Goal: Task Accomplishment & Management: Manage account settings

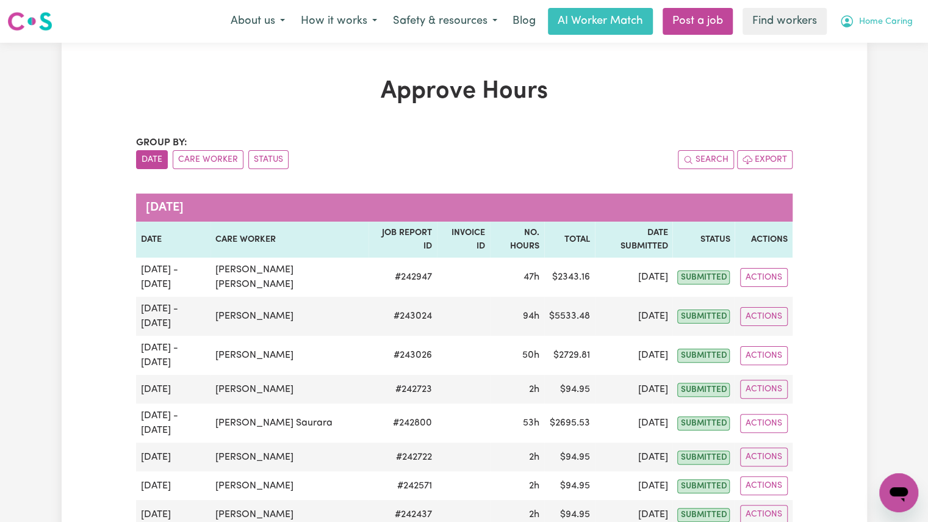
click at [873, 22] on span "Home Caring" at bounding box center [886, 21] width 54 height 13
click at [206, 160] on button "Care Worker" at bounding box center [208, 159] width 71 height 19
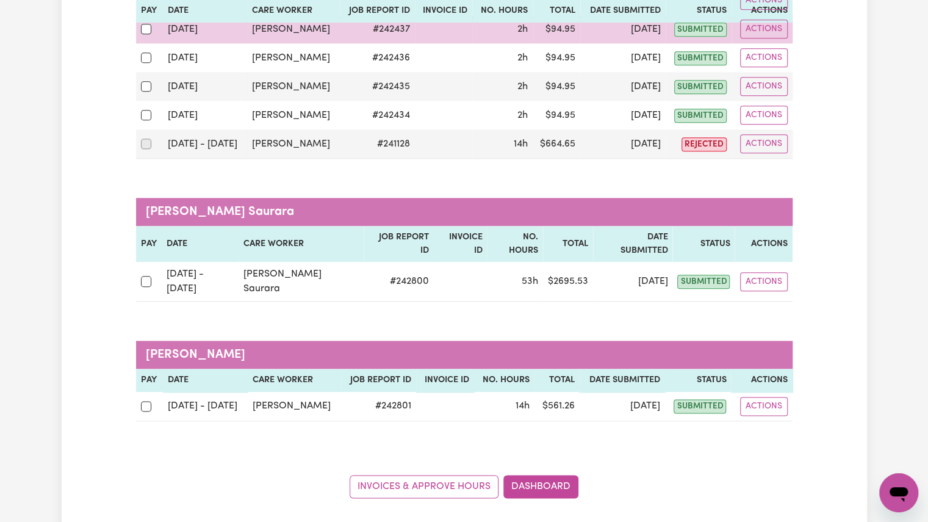
scroll to position [728, 0]
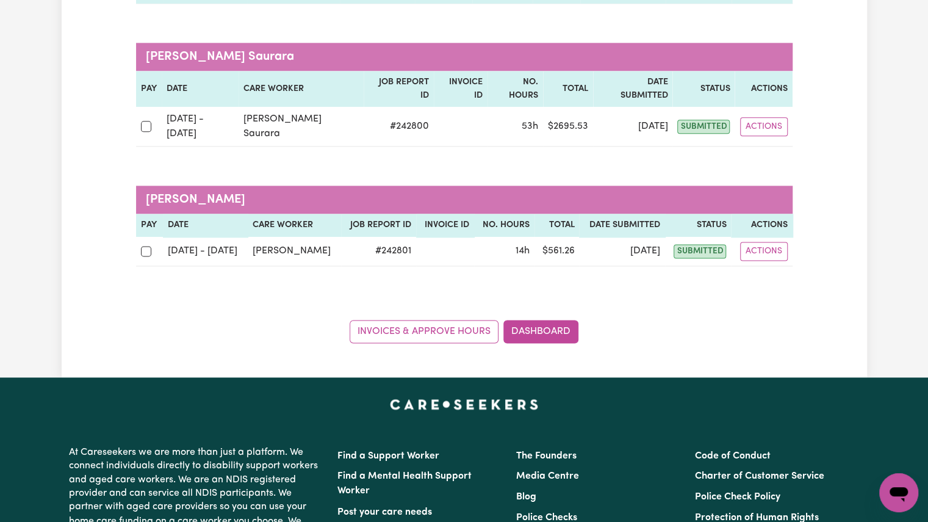
scroll to position [882, 0]
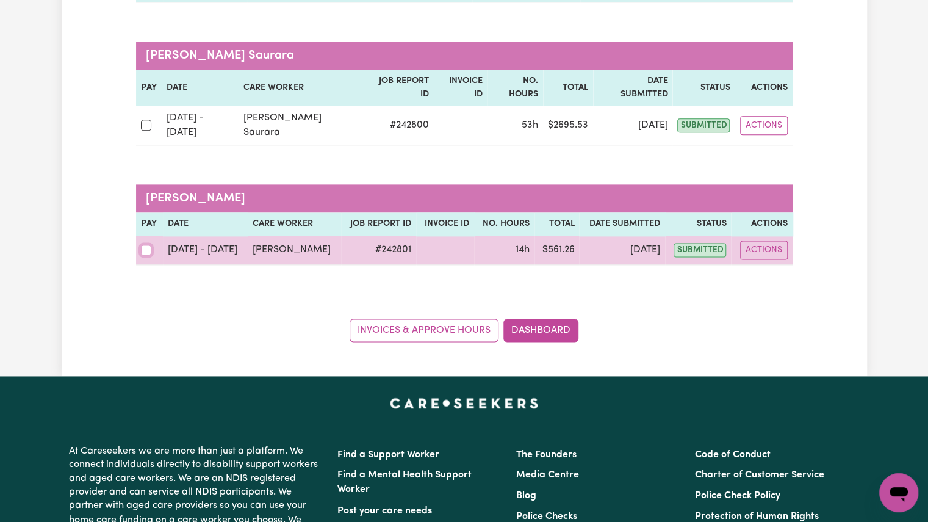
click at [144, 245] on input "checkbox" at bounding box center [146, 250] width 11 height 11
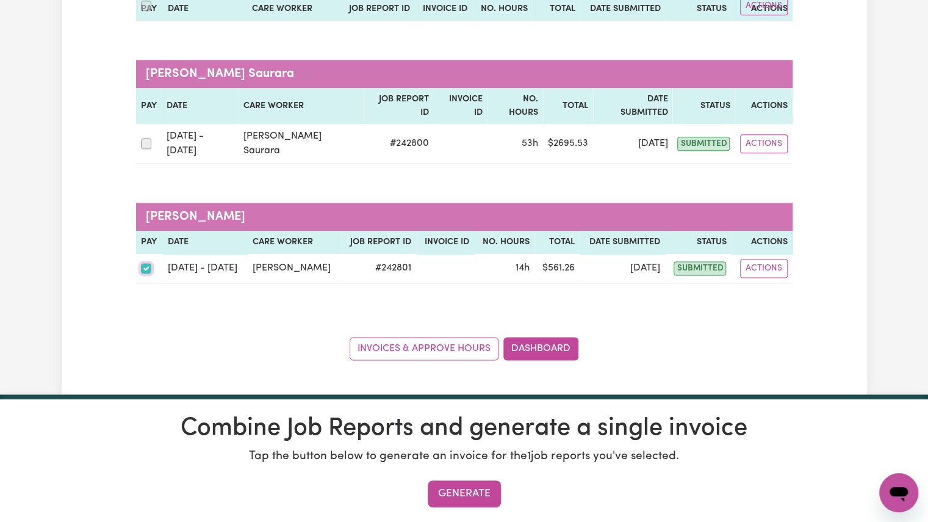
scroll to position [852, 0]
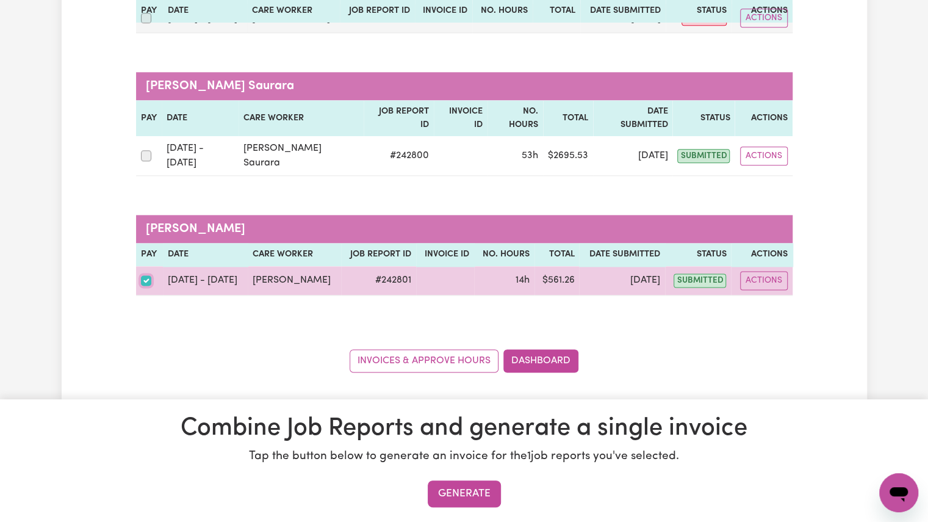
click at [143, 275] on input "checkbox" at bounding box center [146, 280] width 11 height 11
checkbox input "false"
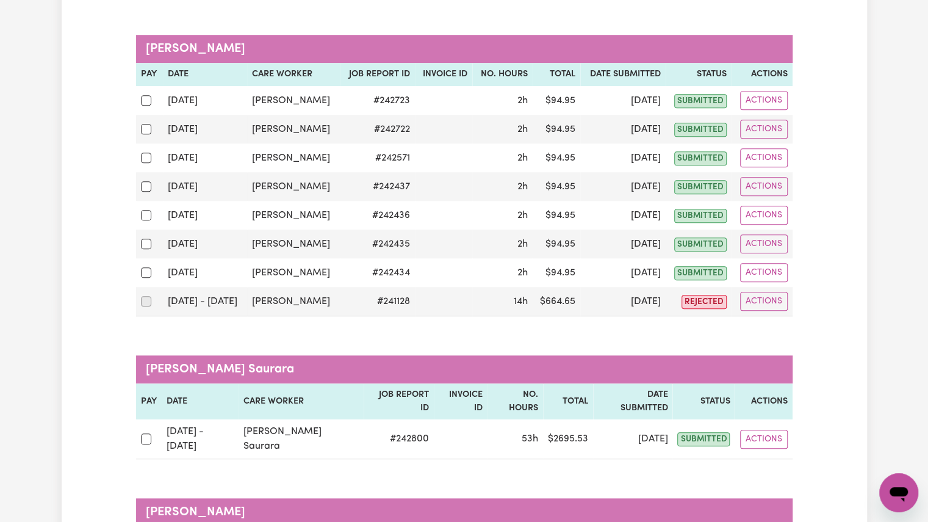
scroll to position [567, 0]
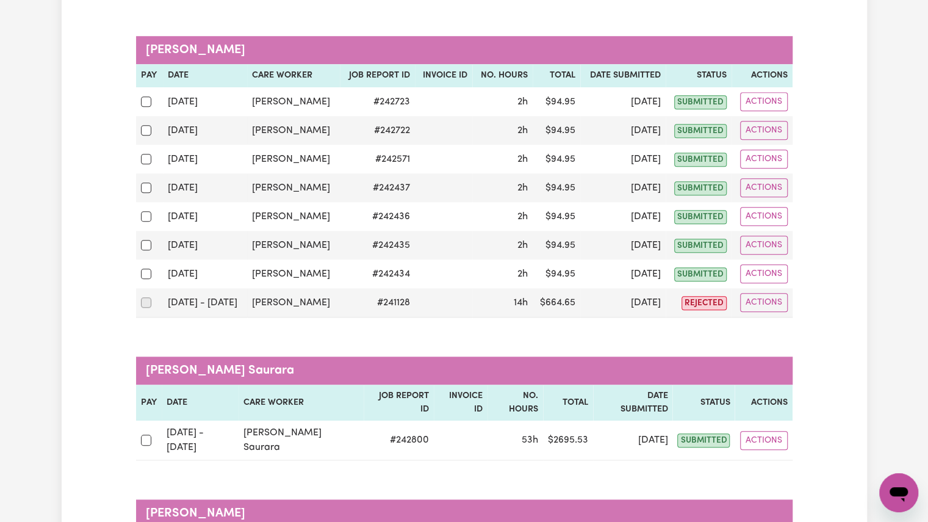
click at [91, 147] on div "Approve Hours Group by: Date Care Worker Status Search Export Khima Kumari Kark…" at bounding box center [464, 82] width 805 height 1147
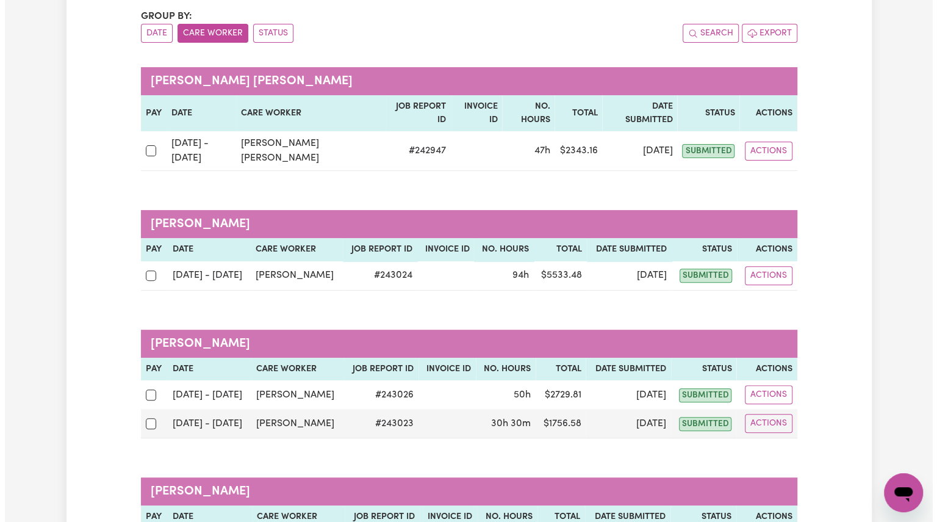
scroll to position [108, 0]
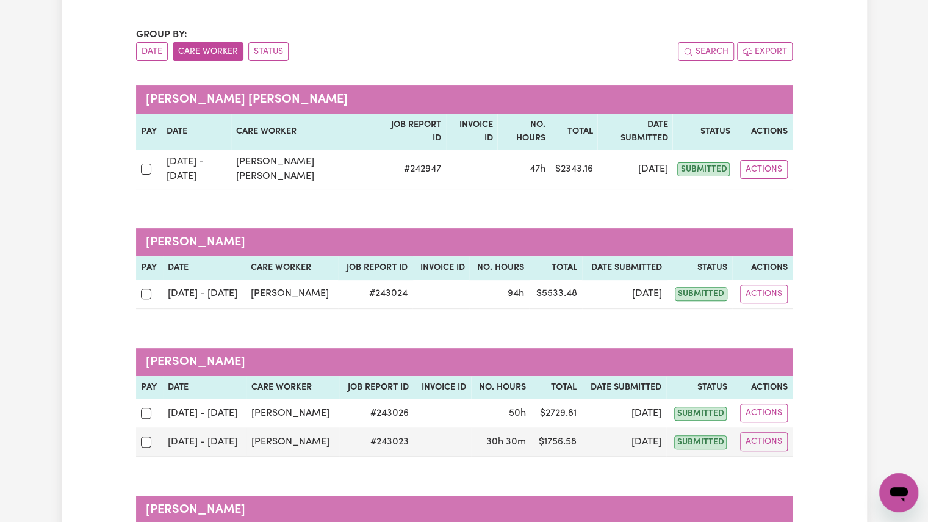
drag, startPoint x: 609, startPoint y: 325, endPoint x: 384, endPoint y: 193, distance: 260.1
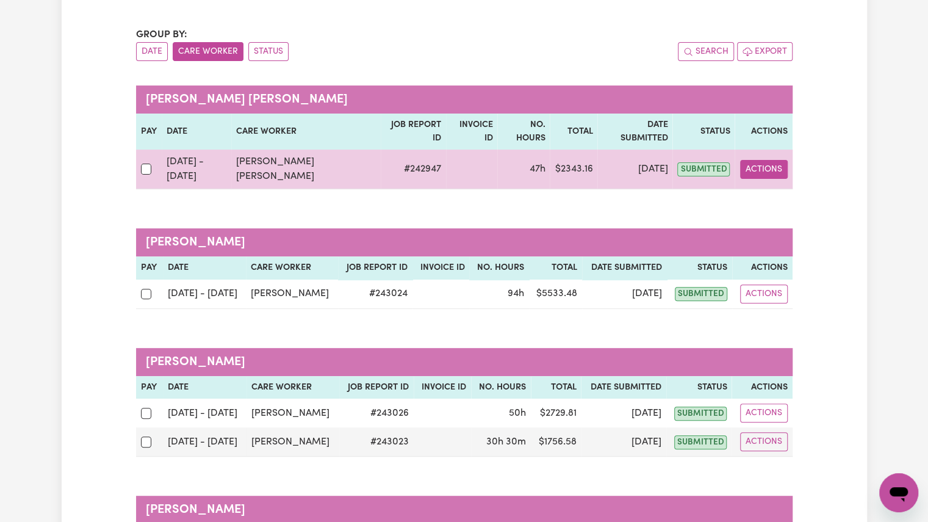
click at [768, 160] on button "Actions" at bounding box center [764, 169] width 48 height 19
click at [769, 185] on link "View Job Report" at bounding box center [795, 197] width 104 height 24
select select "pm"
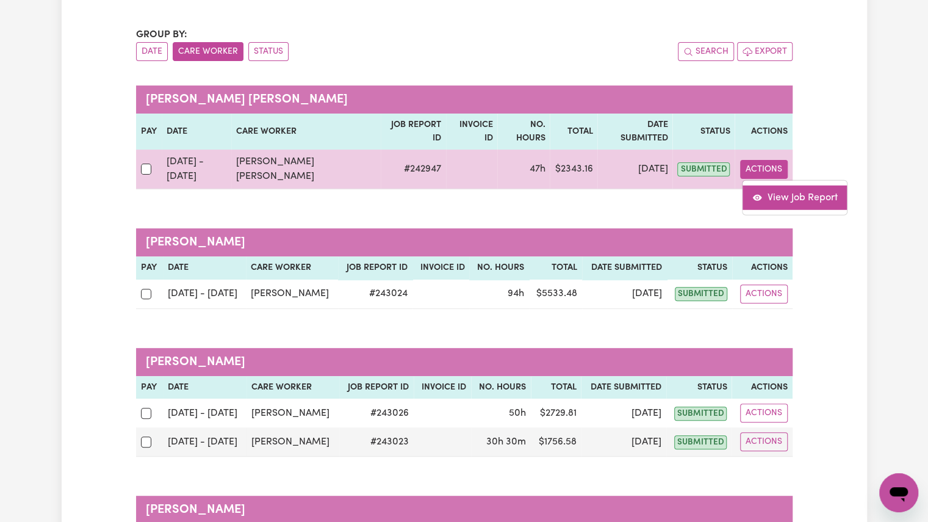
select select "pm"
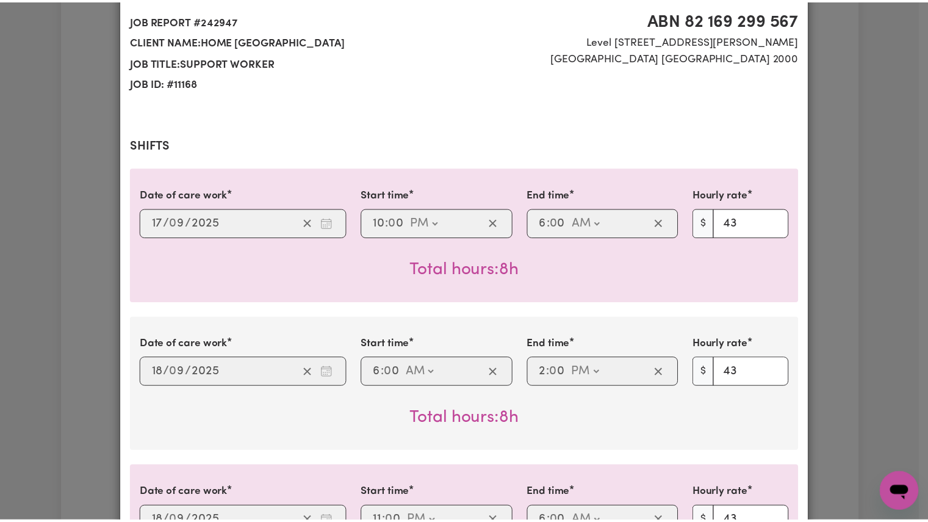
scroll to position [0, 0]
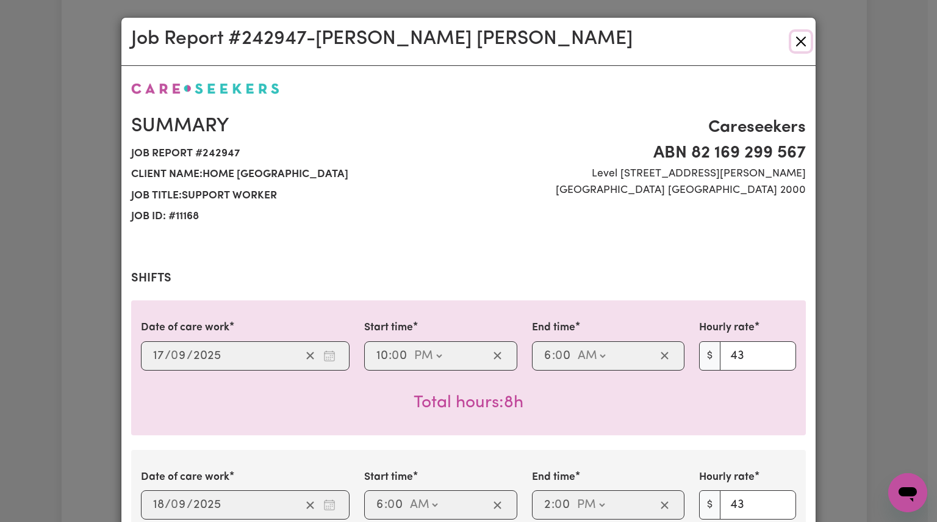
click at [802, 40] on button "Close" at bounding box center [801, 42] width 20 height 20
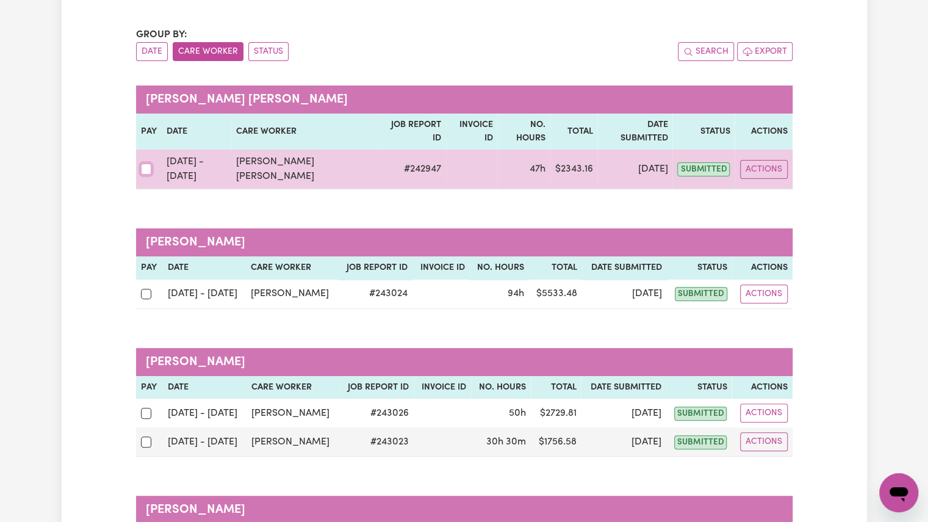
click at [145, 164] on input "checkbox" at bounding box center [146, 169] width 11 height 11
checkbox input "true"
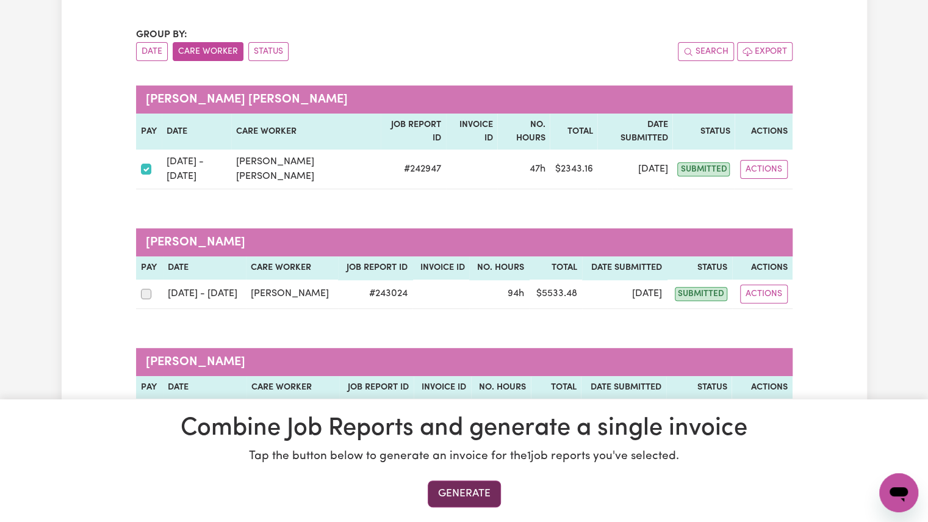
click at [459, 492] on button "Generate" at bounding box center [464, 493] width 73 height 27
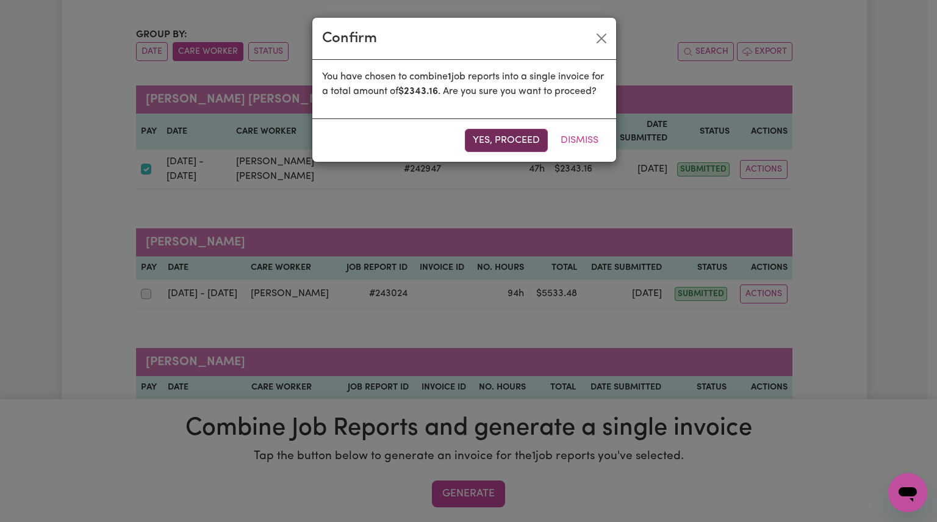
click at [513, 152] on button "Yes, proceed" at bounding box center [506, 140] width 83 height 23
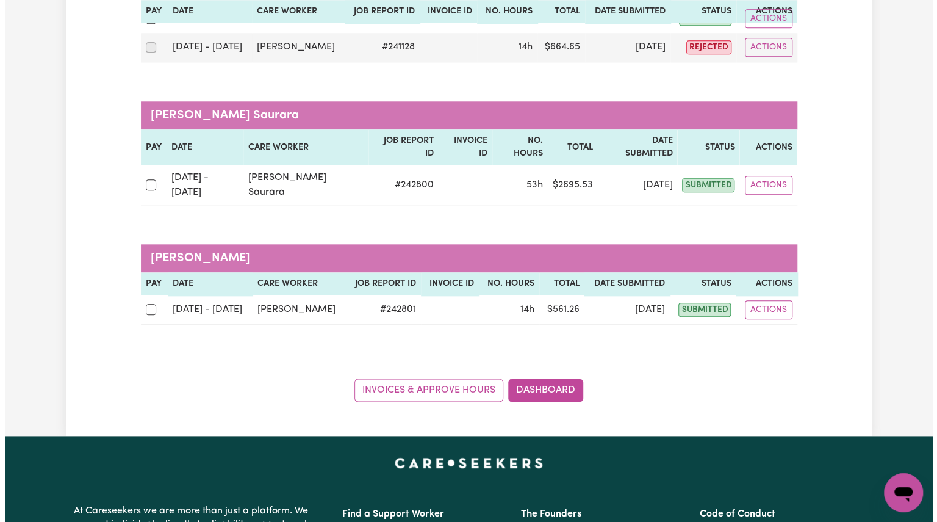
scroll to position [679, 0]
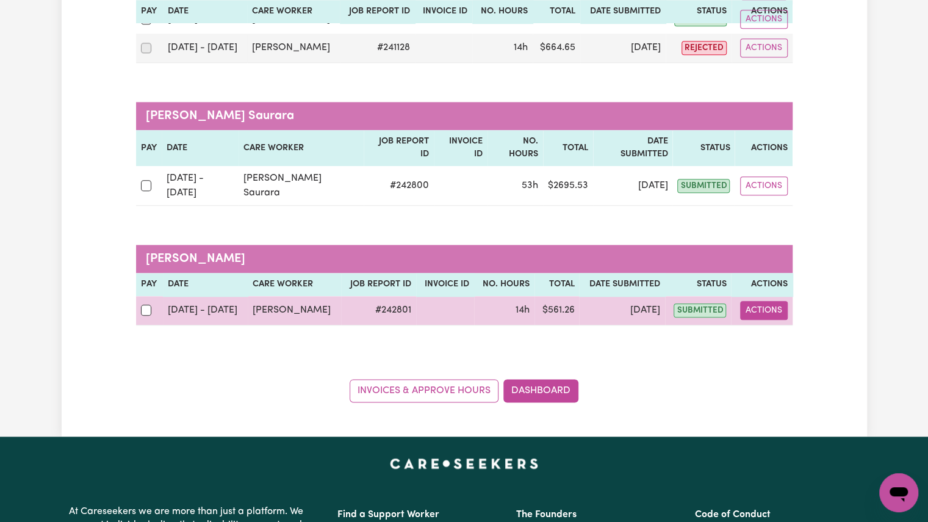
click at [769, 301] on button "Actions" at bounding box center [764, 310] width 48 height 19
click at [769, 326] on link "View Job Report" at bounding box center [794, 338] width 104 height 24
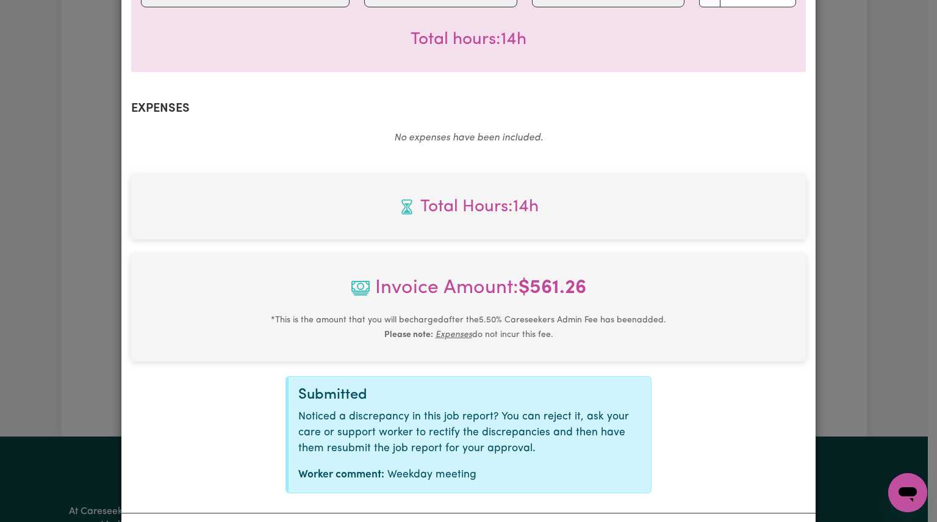
scroll to position [417, 0]
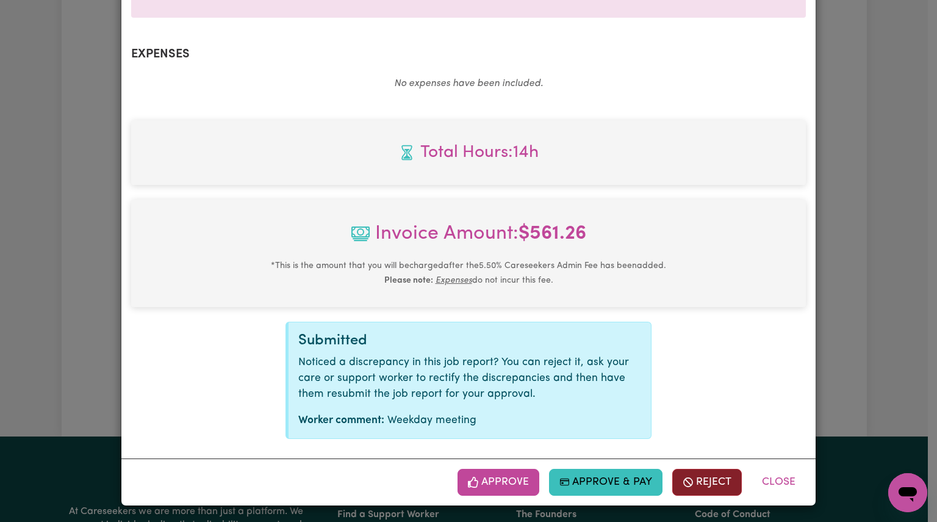
click at [694, 485] on button "Reject" at bounding box center [707, 482] width 70 height 27
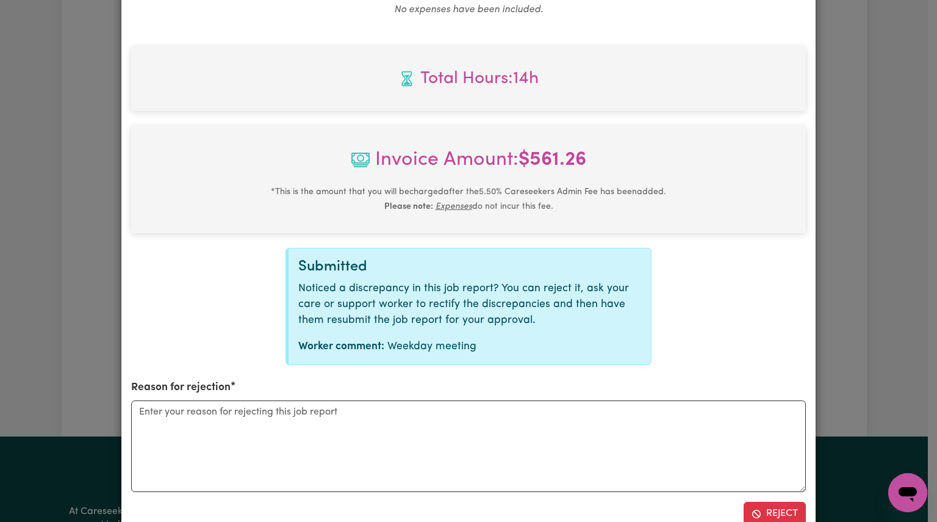
scroll to position [492, 0]
click at [337, 422] on textarea "Reason for rejection" at bounding box center [468, 446] width 675 height 92
type textarea "wrong"
click at [760, 503] on button "Reject" at bounding box center [775, 512] width 62 height 23
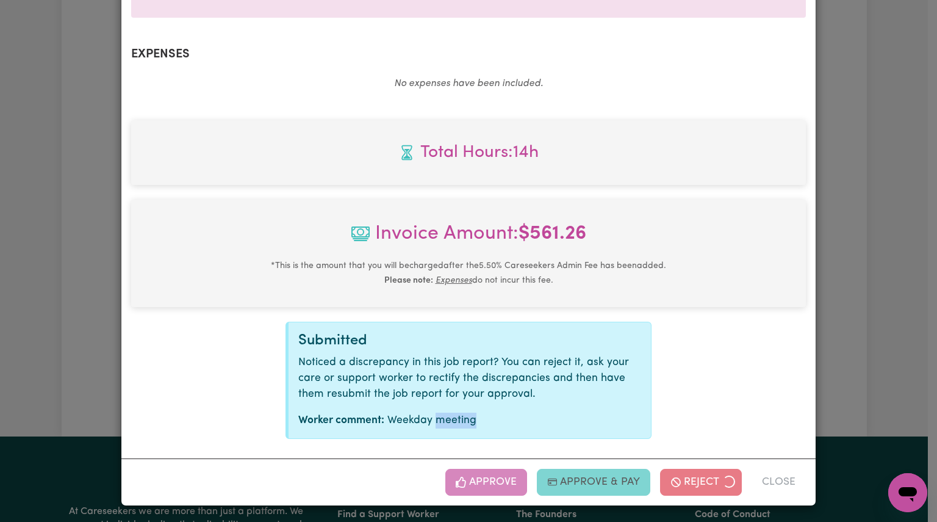
click at [760, 503] on div "Approve Approve & Pay Reject Close" at bounding box center [468, 481] width 694 height 47
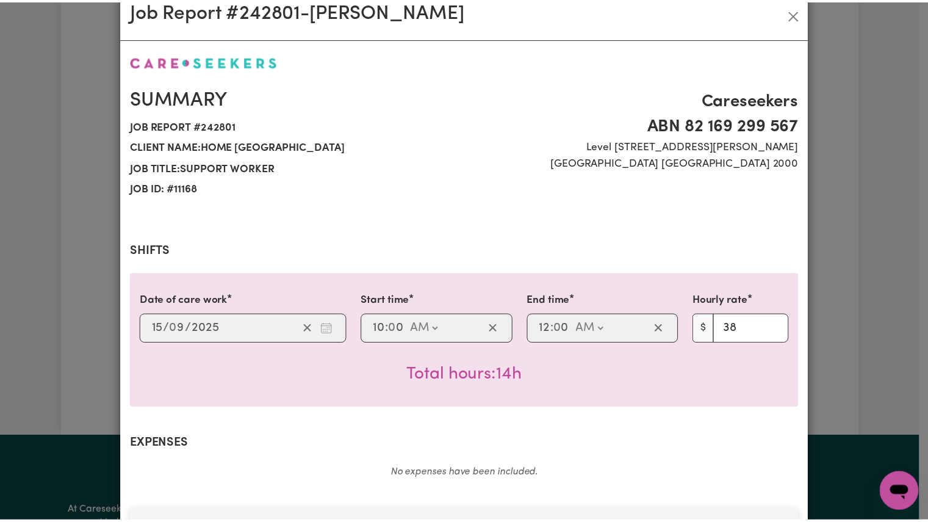
scroll to position [0, 0]
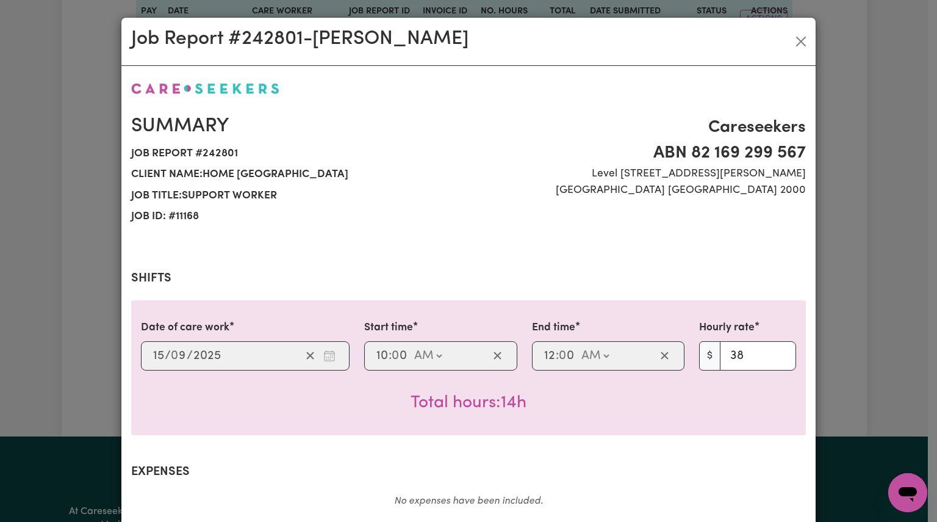
click at [800, 52] on div "Job Report # 242801 - Lavina Dsouza" at bounding box center [468, 42] width 694 height 48
click at [798, 46] on button "Close" at bounding box center [801, 42] width 20 height 20
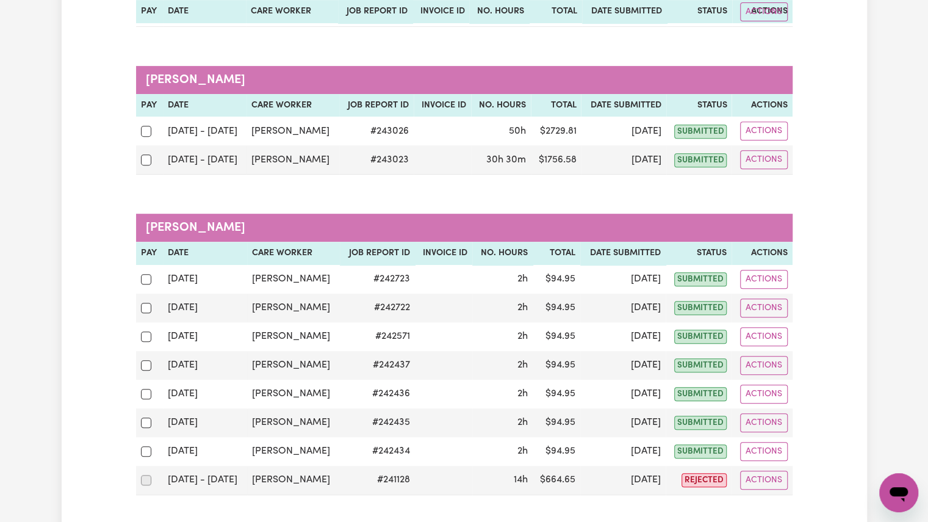
scroll to position [247, 0]
click at [193, 184] on div "Group by: Date Care Worker Status Search Export Mela Tukana Pay Date Care worke…" at bounding box center [464, 362] width 657 height 946
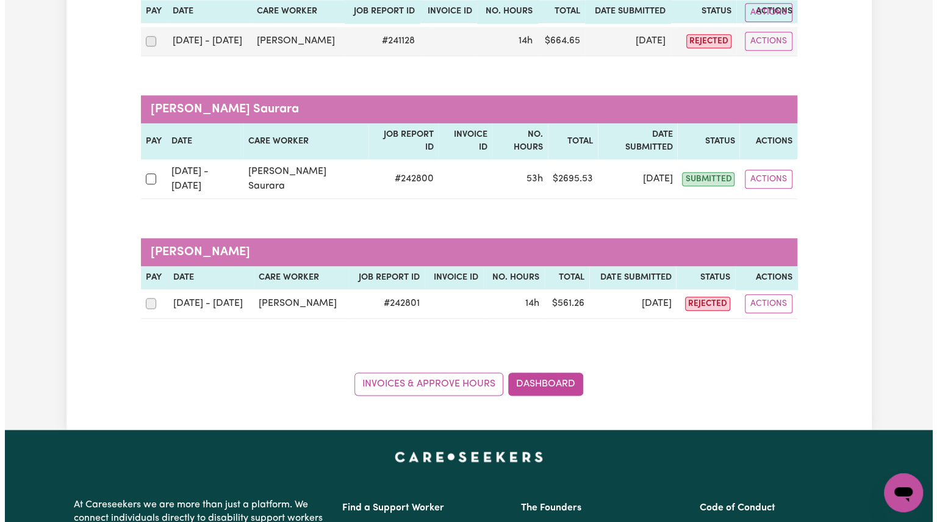
scroll to position [688, 0]
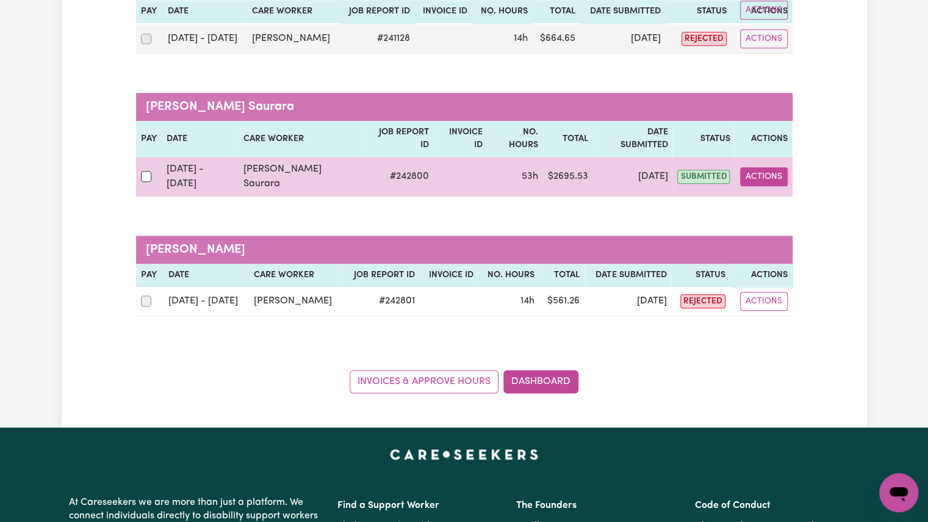
click at [772, 167] on button "Actions" at bounding box center [764, 176] width 48 height 19
click at [774, 192] on link "View Job Report" at bounding box center [796, 204] width 104 height 24
select select "pm"
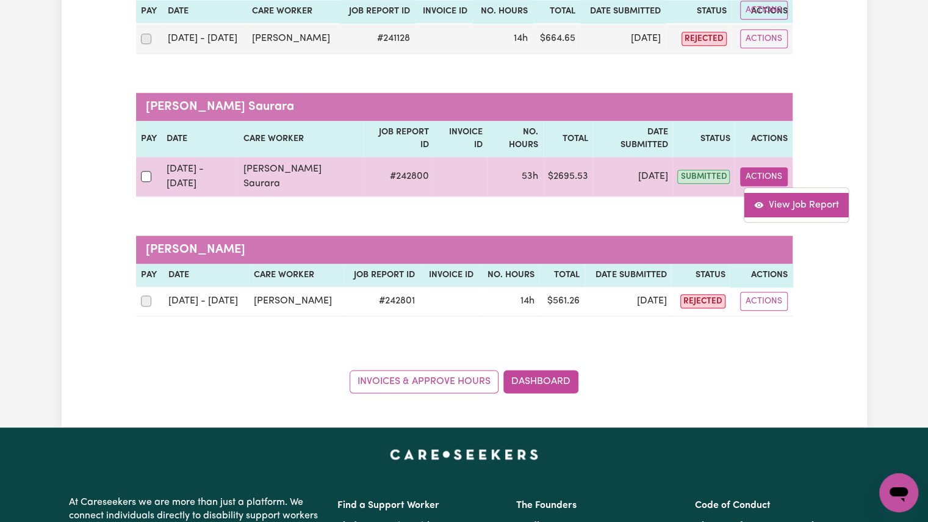
select select "pm"
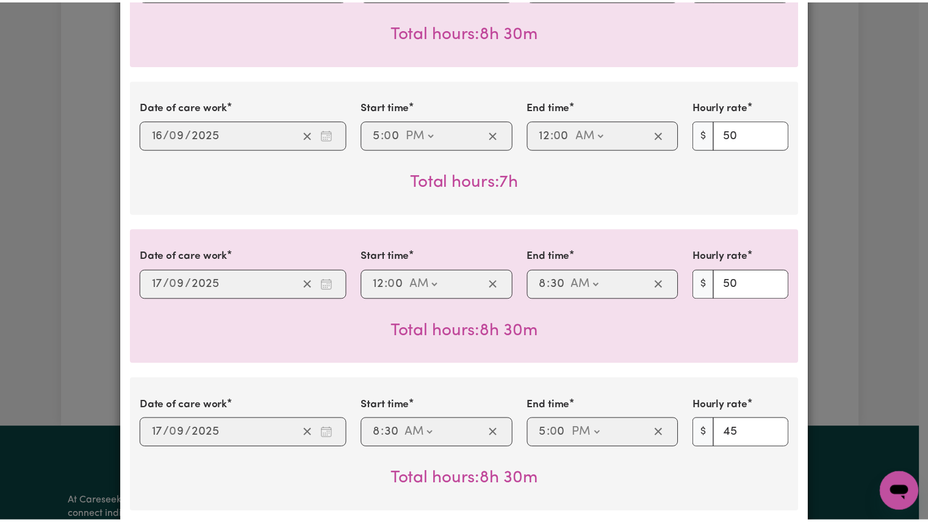
scroll to position [0, 0]
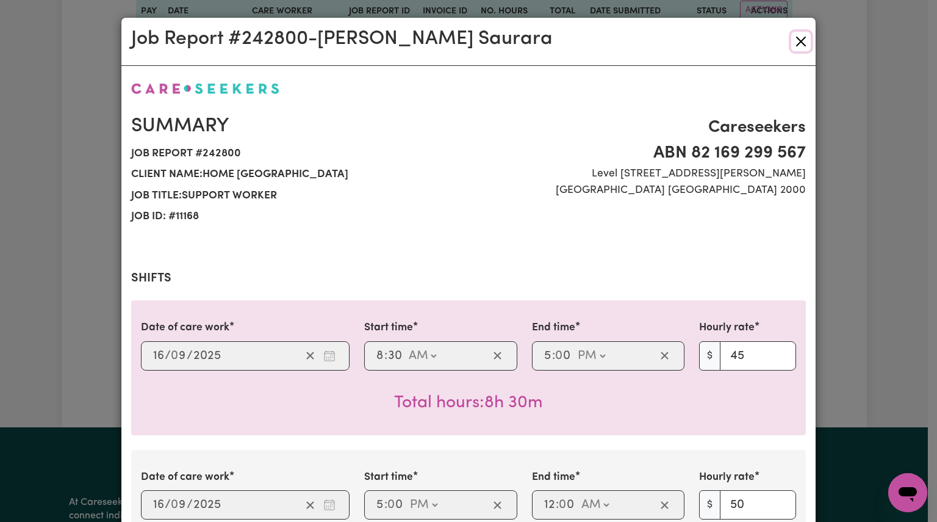
click at [795, 47] on button "Close" at bounding box center [801, 42] width 20 height 20
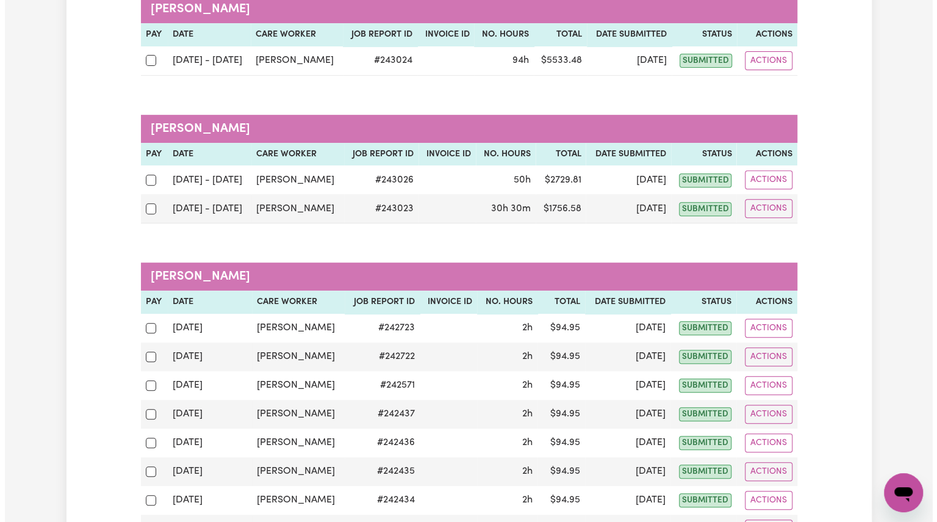
scroll to position [199, 0]
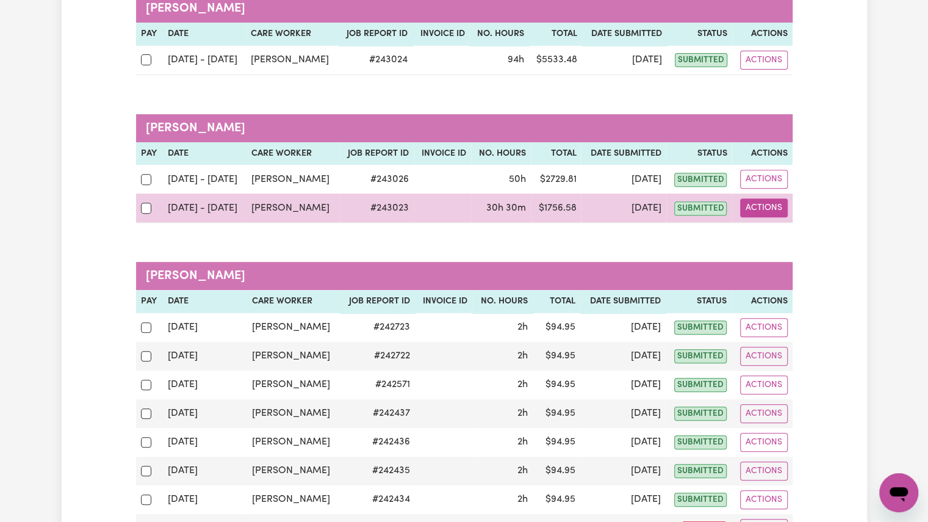
click at [772, 213] on button "Actions" at bounding box center [764, 207] width 48 height 19
click at [788, 240] on link "View Job Report" at bounding box center [794, 236] width 104 height 24
select select "pm"
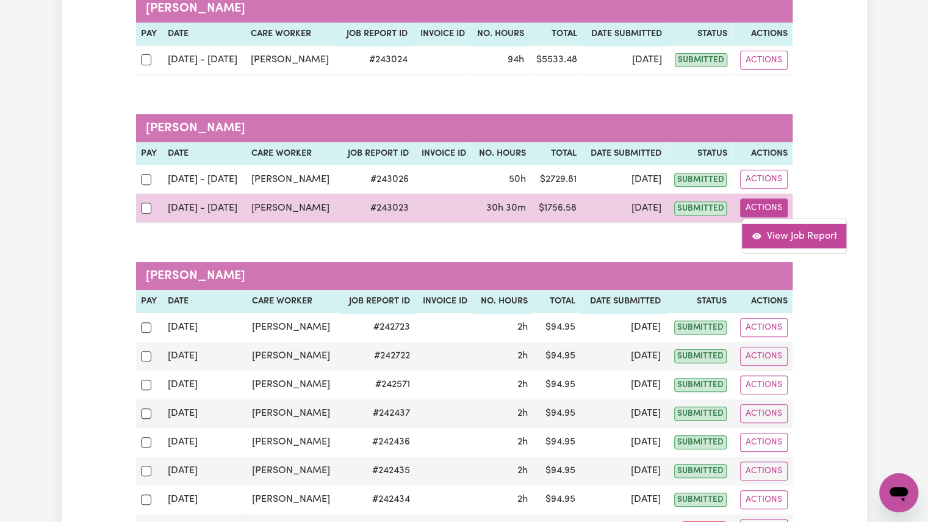
select select "pm"
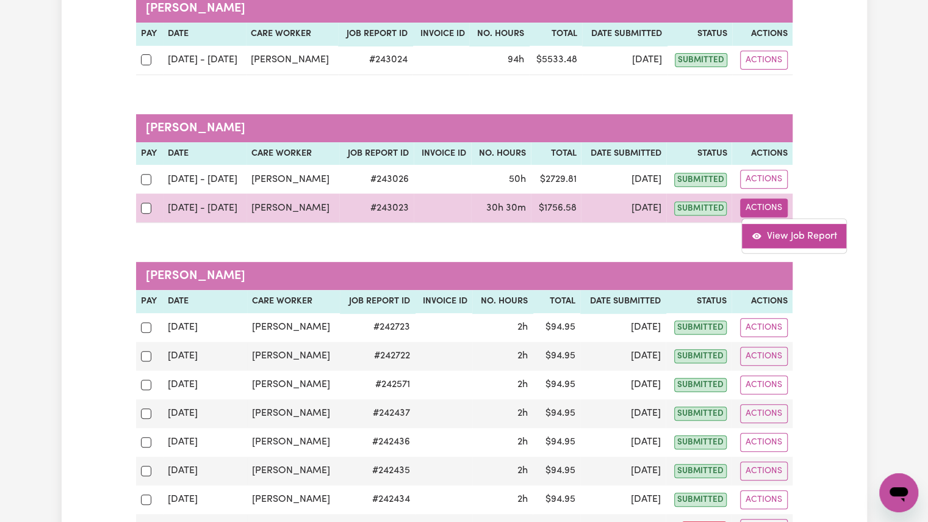
select select "pm"
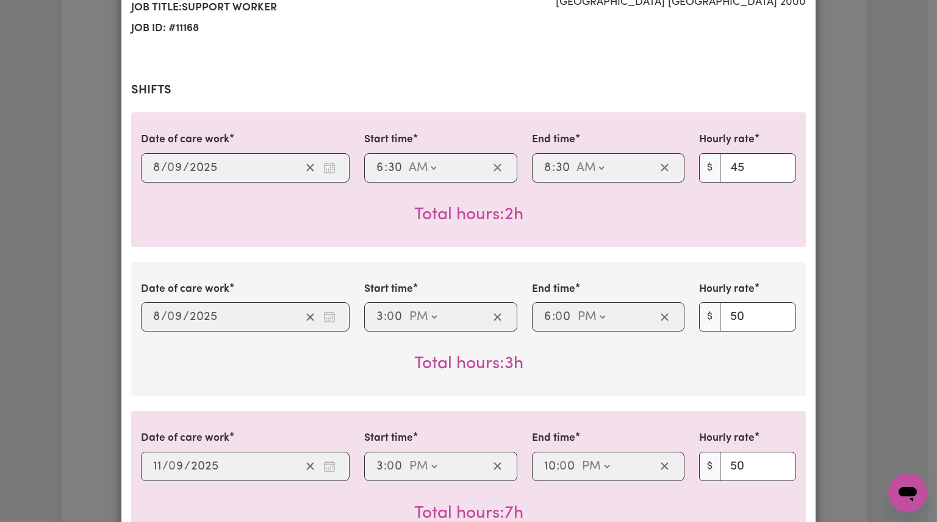
scroll to position [0, 0]
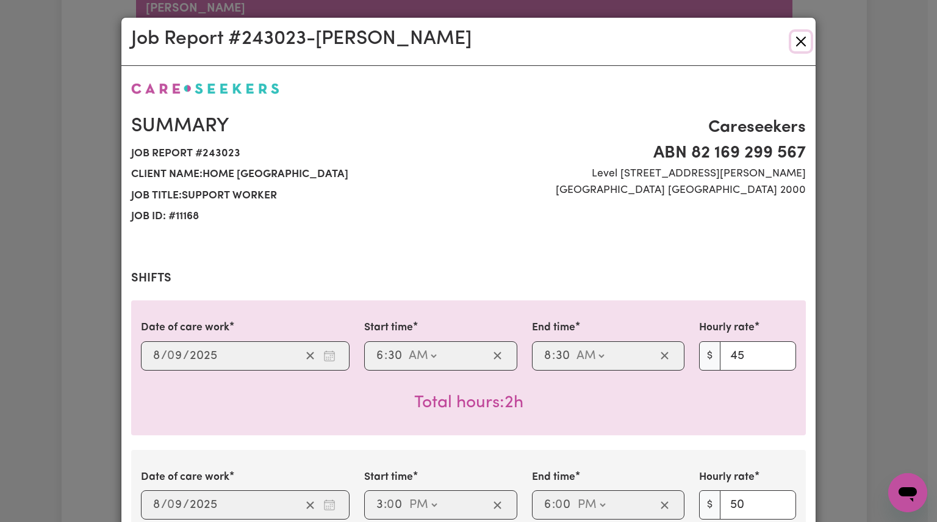
click at [799, 41] on button "Close" at bounding box center [801, 42] width 20 height 20
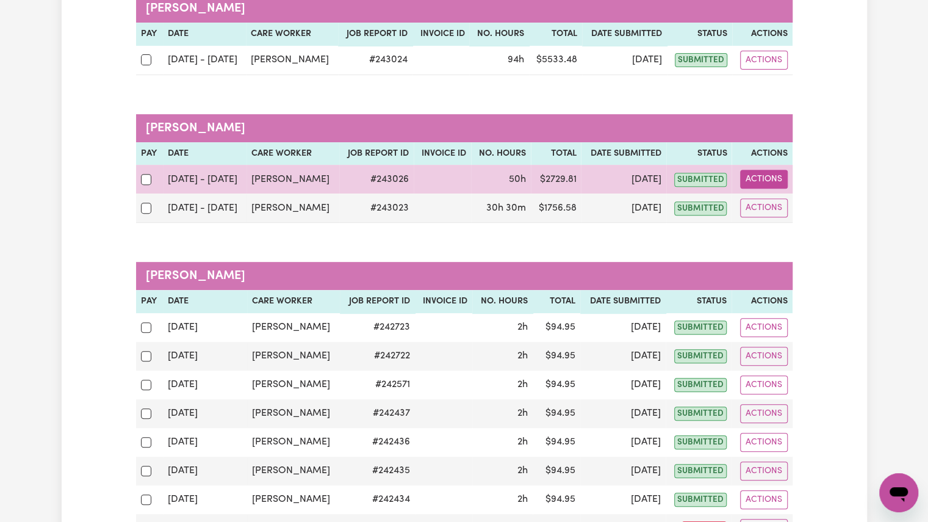
click at [759, 176] on button "Actions" at bounding box center [764, 179] width 48 height 19
click at [761, 209] on link "View Job Report" at bounding box center [794, 207] width 104 height 24
select select "pm"
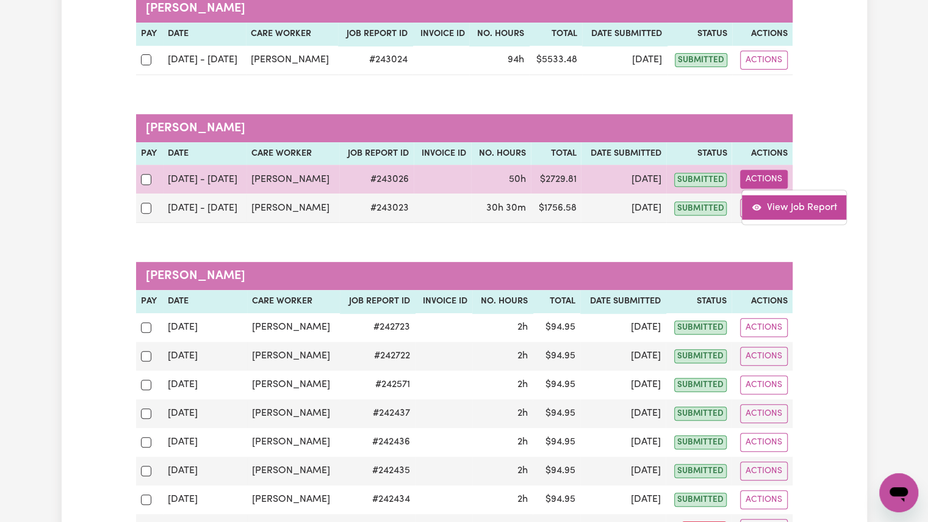
select select "pm"
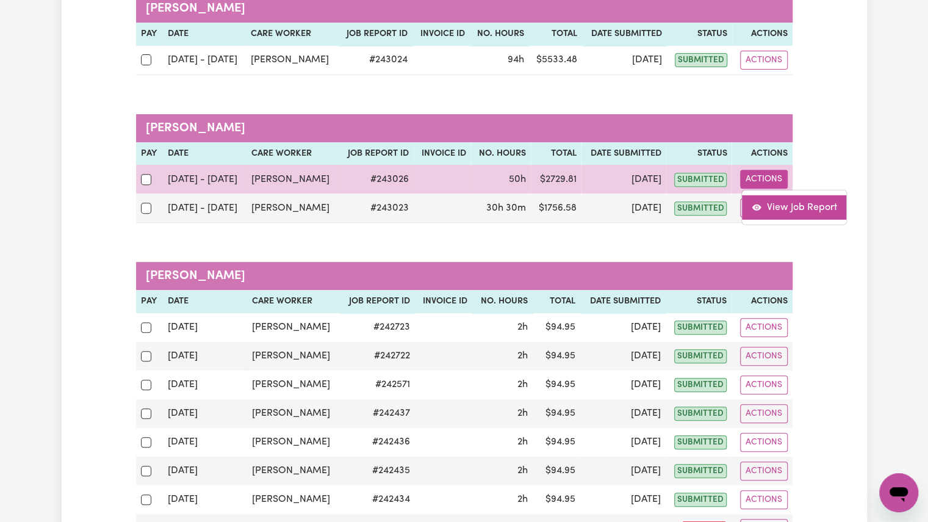
select select "pm"
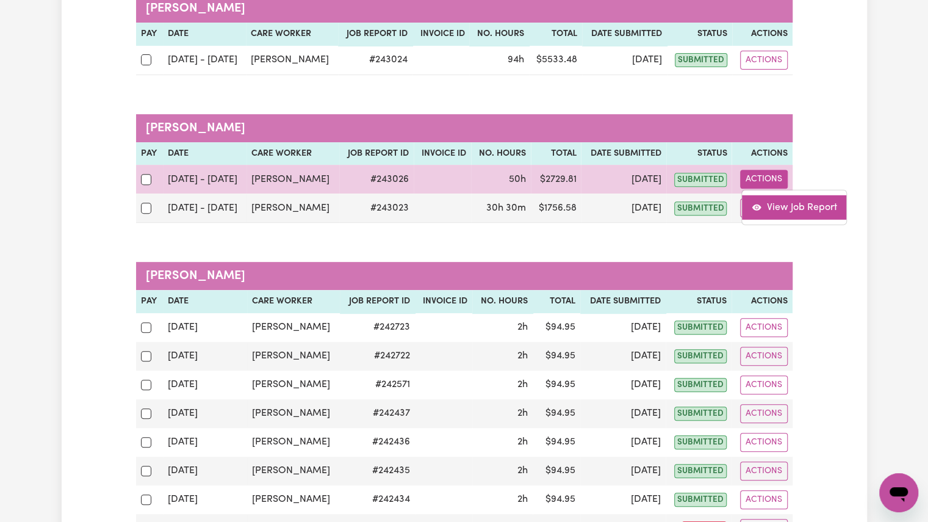
select select "pm"
